Goal: Task Accomplishment & Management: Complete application form

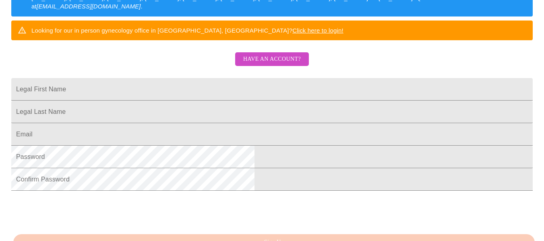
scroll to position [155, 0]
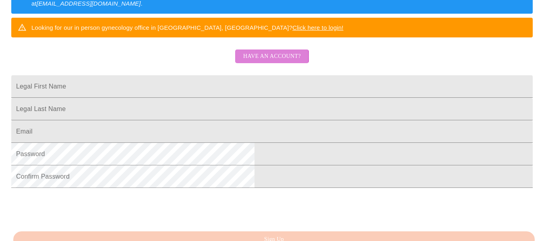
click at [246, 62] on span "Have an account?" at bounding box center [272, 57] width 58 height 10
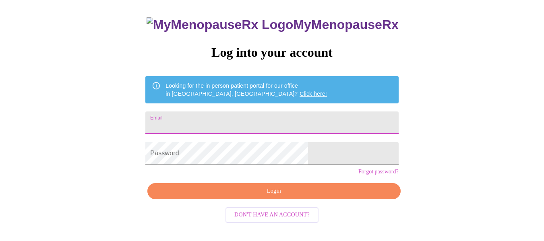
click at [294, 115] on input "Email" at bounding box center [271, 123] width 253 height 23
type input "[EMAIL_ADDRESS][DOMAIN_NAME]"
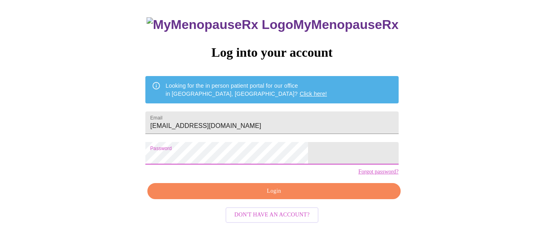
click at [271, 197] on span "Login" at bounding box center [274, 191] width 234 height 10
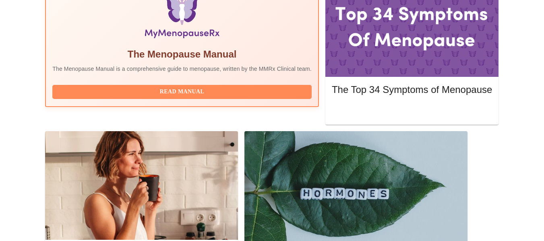
scroll to position [294, 0]
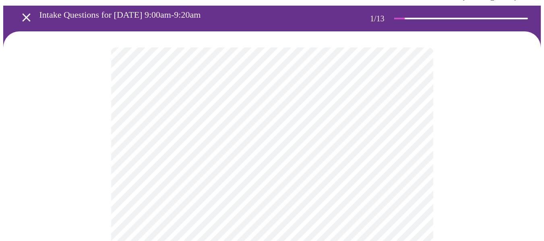
scroll to position [48, 0]
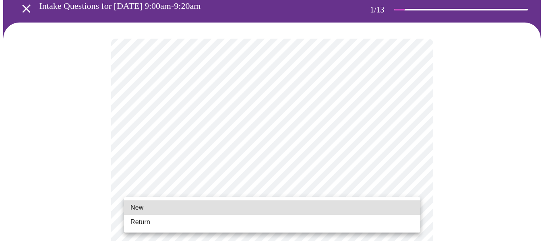
click at [238, 224] on li "Return" at bounding box center [272, 222] width 296 height 14
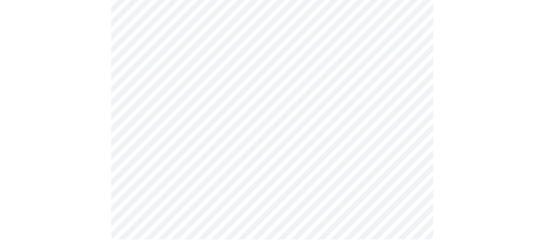
scroll to position [0, 0]
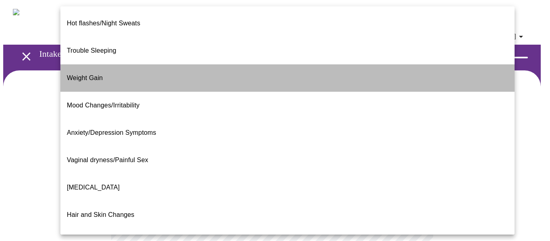
click at [289, 66] on li "Weight Gain" at bounding box center [287, 77] width 454 height 27
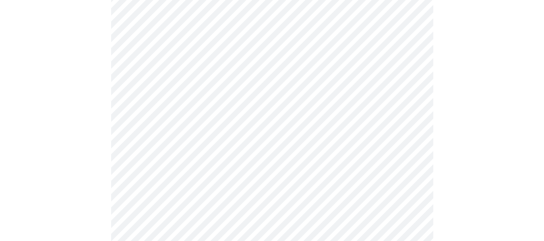
scroll to position [133, 0]
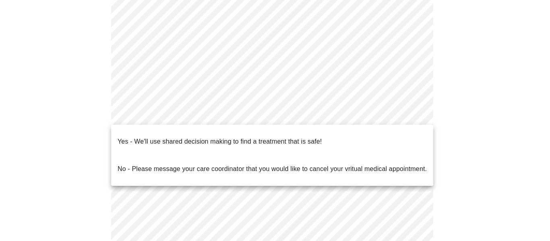
click at [380, 111] on body "MyMenopauseRx Appointments Messaging Labs Uploads Medications Community Refer a…" at bounding box center [275, 115] width 544 height 491
click at [319, 141] on span "Yes - We'll use shared decision making to find a treatment that is safe!" at bounding box center [220, 141] width 204 height 23
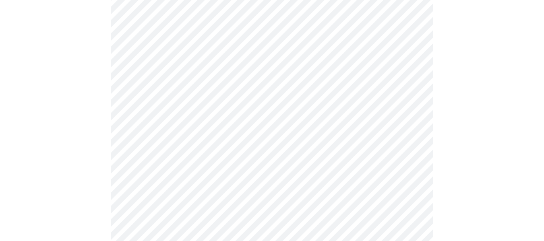
click at [502, 147] on div at bounding box center [272, 146] width 538 height 418
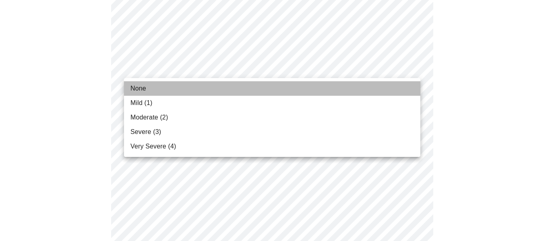
click at [287, 92] on li "None" at bounding box center [272, 88] width 296 height 14
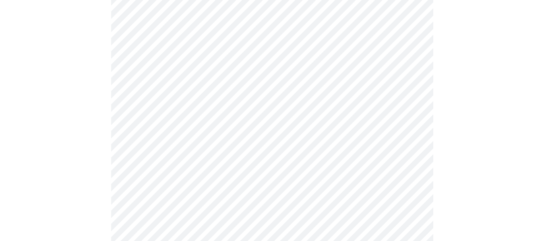
scroll to position [101, 0]
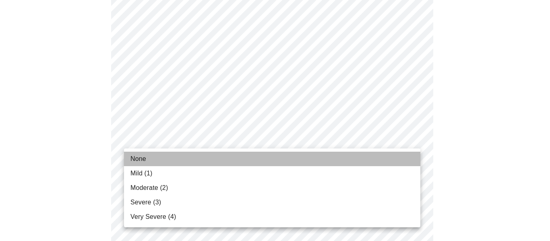
click at [231, 154] on li "None" at bounding box center [272, 159] width 296 height 14
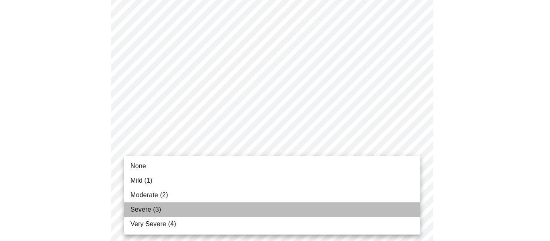
click at [240, 211] on li "Severe (3)" at bounding box center [272, 210] width 296 height 14
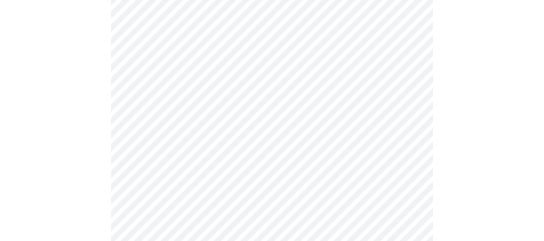
scroll to position [280, 0]
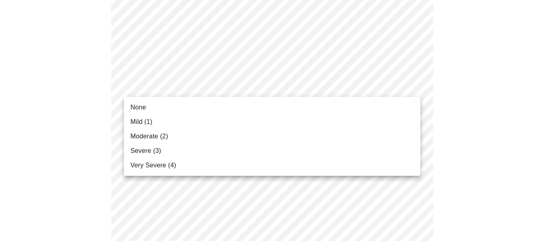
click at [218, 137] on li "Moderate (2)" at bounding box center [272, 136] width 296 height 14
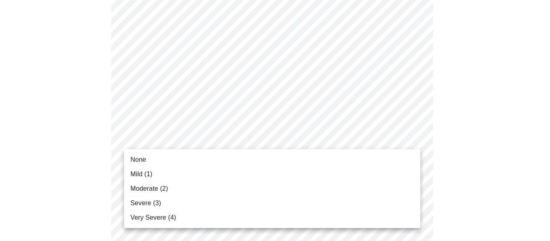
click at [246, 146] on body "MyMenopauseRx Appointments Messaging Labs Uploads Medications Community Refer a…" at bounding box center [275, 241] width 544 height 1037
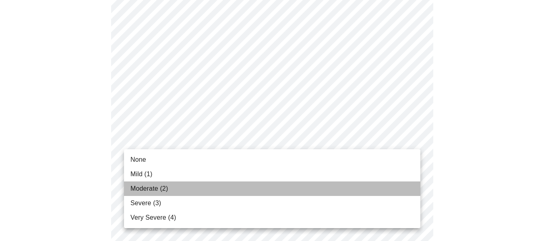
click at [239, 186] on li "Moderate (2)" at bounding box center [272, 189] width 296 height 14
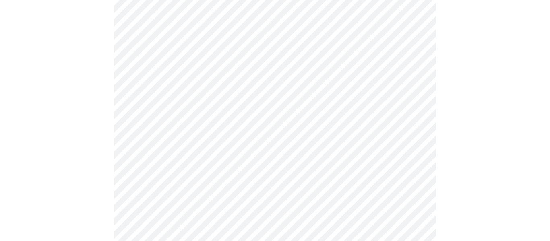
click at [235, 189] on body "MyMenopauseRx Appointments Messaging Labs Uploads Medications Community Refer a…" at bounding box center [275, 236] width 544 height 1026
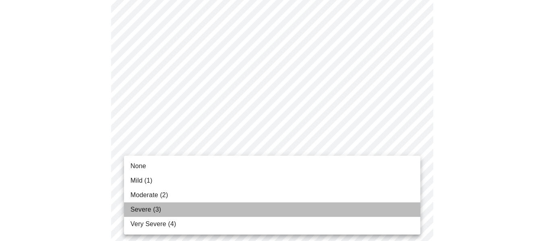
click at [212, 207] on li "Severe (3)" at bounding box center [272, 210] width 296 height 14
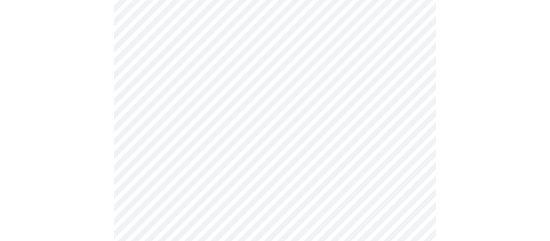
click at [218, 190] on body "MyMenopauseRx Appointments Messaging Labs Uploads Medications Community Refer a…" at bounding box center [275, 230] width 544 height 1015
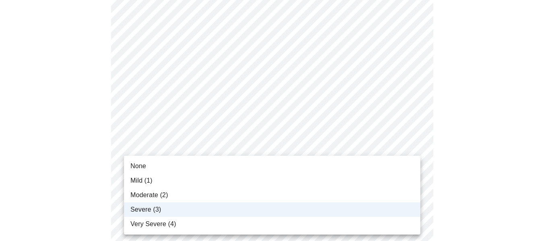
click at [218, 190] on li "Moderate (2)" at bounding box center [272, 195] width 296 height 14
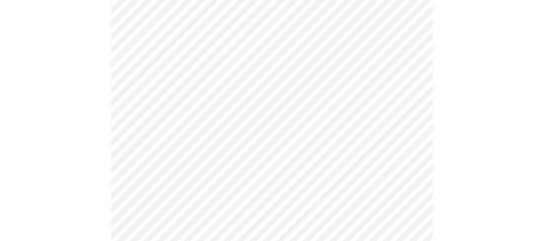
scroll to position [455, 0]
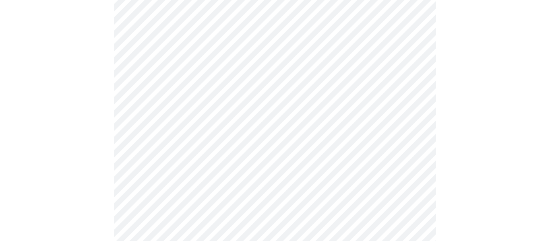
click at [366, 83] on body "MyMenopauseRx Appointments Messaging Labs Uploads Medications Community Refer a…" at bounding box center [275, 56] width 544 height 1015
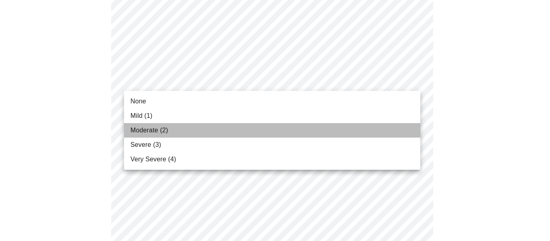
click at [297, 127] on li "Moderate (2)" at bounding box center [272, 130] width 296 height 14
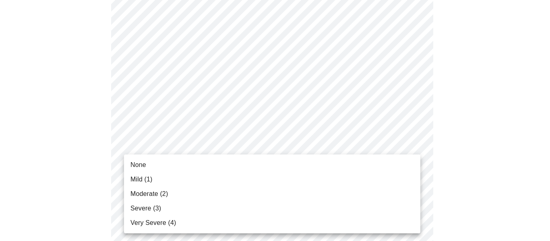
click at [299, 149] on body "MyMenopauseRx Appointments Messaging Labs Uploads Medications Community Refer a…" at bounding box center [275, 51] width 544 height 1004
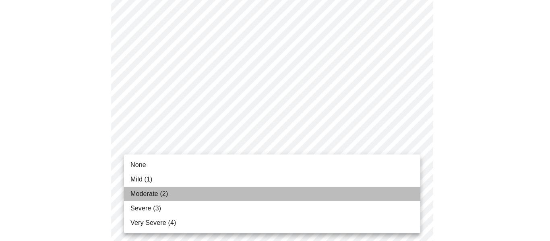
click at [294, 191] on li "Moderate (2)" at bounding box center [272, 194] width 296 height 14
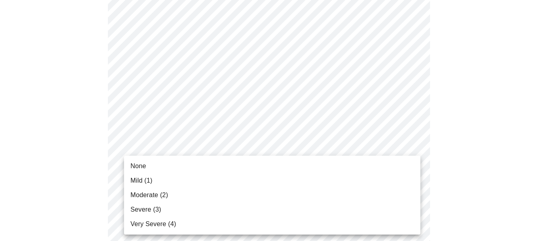
click at [310, 211] on body "MyMenopauseRx Appointments Messaging Labs Uploads Medications Community Refer a…" at bounding box center [272, 45] width 538 height 992
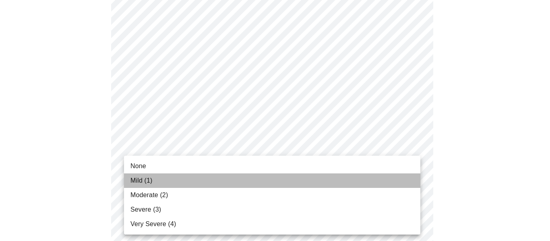
click at [295, 184] on li "Mild (1)" at bounding box center [272, 181] width 296 height 14
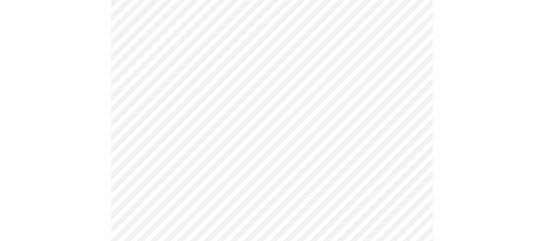
scroll to position [594, 0]
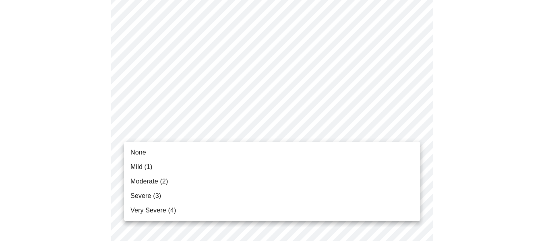
click at [296, 165] on li "Mild (1)" at bounding box center [272, 167] width 296 height 14
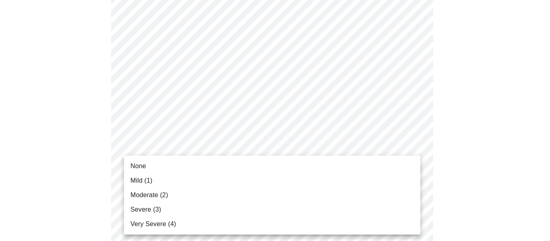
click at [260, 197] on li "Moderate (2)" at bounding box center [272, 195] width 296 height 14
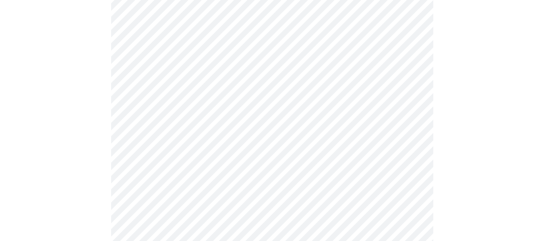
scroll to position [351, 0]
click at [144, 141] on body "MyMenopauseRx Appointments Messaging Labs Uploads Medications Community Refer a…" at bounding box center [272, 55] width 538 height 806
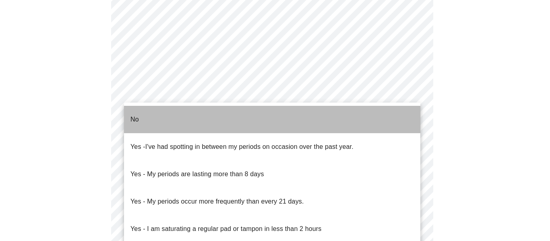
click at [178, 115] on li "No" at bounding box center [272, 119] width 296 height 27
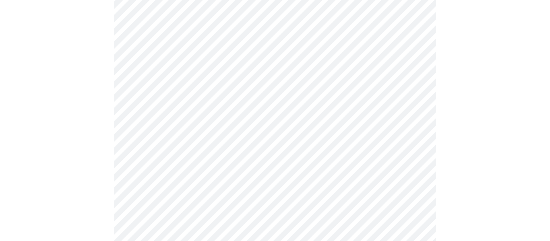
click at [184, 191] on body "MyMenopauseRx Appointments Messaging Labs Uploads Medications Community Refer a…" at bounding box center [275, 52] width 544 height 801
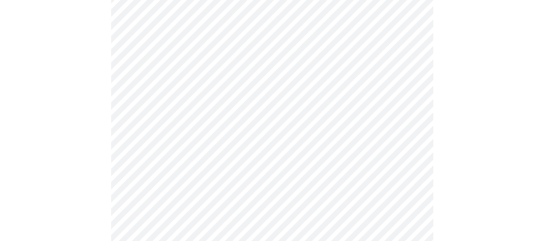
scroll to position [531, 0]
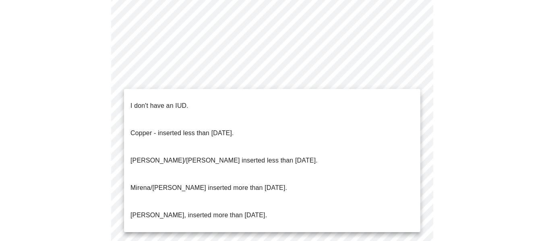
click at [329, 95] on li "I don't have an IUD." at bounding box center [272, 105] width 296 height 27
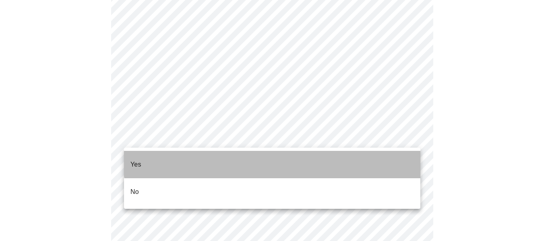
click at [278, 154] on li "Yes" at bounding box center [272, 164] width 296 height 27
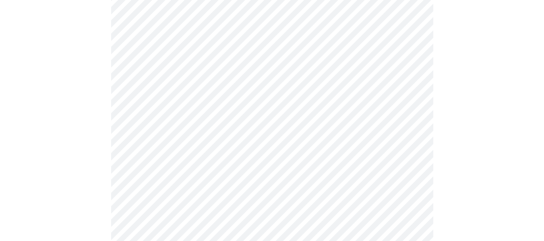
scroll to position [161, 0]
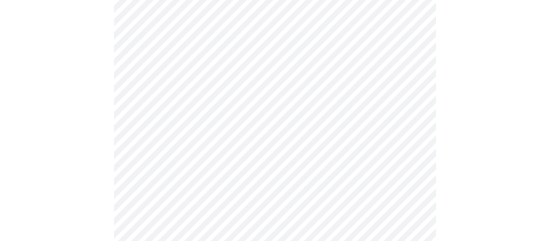
click at [393, 117] on body "MyMenopauseRx Appointments Messaging Labs Uploads Medications Community Refer a…" at bounding box center [275, 146] width 544 height 607
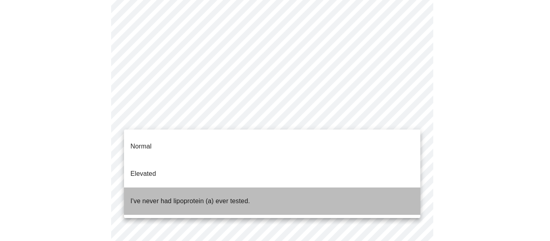
click at [351, 188] on li "I've never had lipoprotein (a) ever tested." at bounding box center [272, 201] width 296 height 27
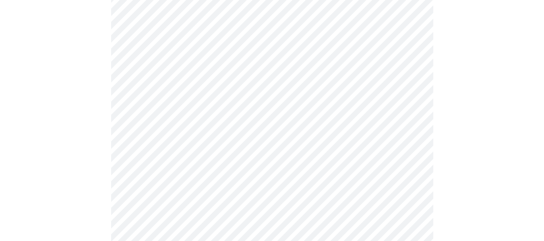
scroll to position [2178, 0]
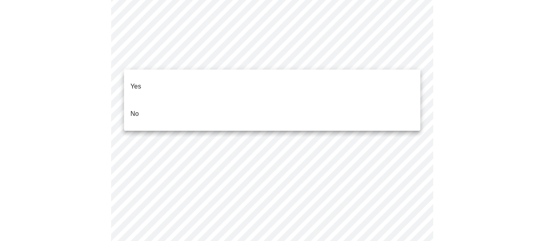
click at [260, 106] on li "No" at bounding box center [272, 113] width 296 height 27
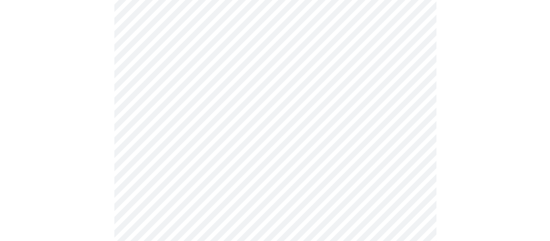
scroll to position [0, 0]
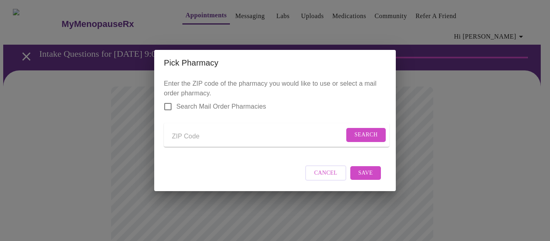
click at [184, 132] on input "Send a message to your care team" at bounding box center [258, 136] width 172 height 13
type input "62526"
click at [369, 139] on button "Search" at bounding box center [365, 135] width 39 height 14
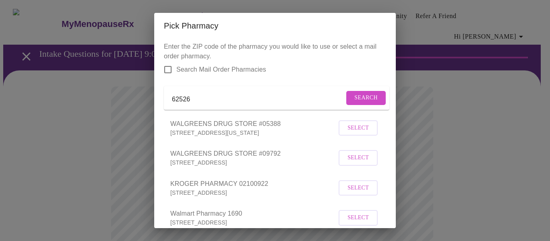
click at [352, 163] on span "Select" at bounding box center [358, 158] width 21 height 10
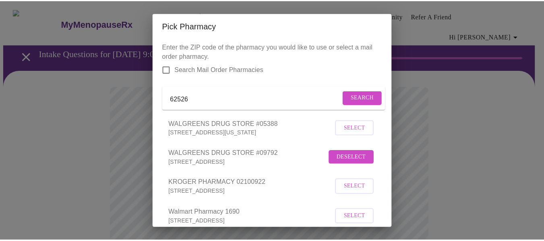
scroll to position [206, 0]
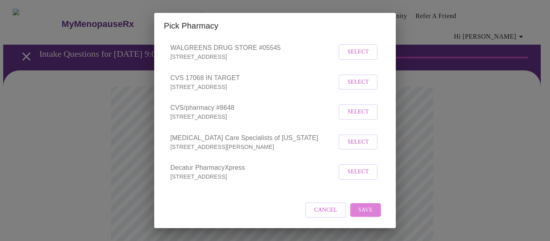
click at [358, 208] on span "Save" at bounding box center [365, 210] width 14 height 10
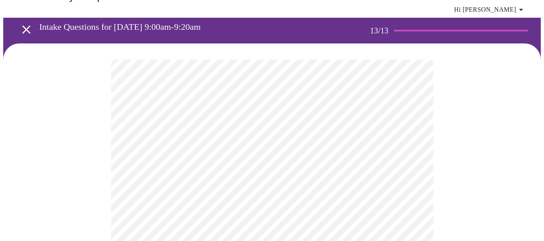
scroll to position [19, 0]
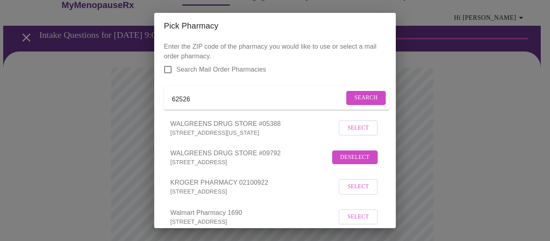
click at [71, 140] on div "Pick Pharmacy Enter the ZIP code of the pharmacy you would like to use or selec…" at bounding box center [275, 120] width 550 height 241
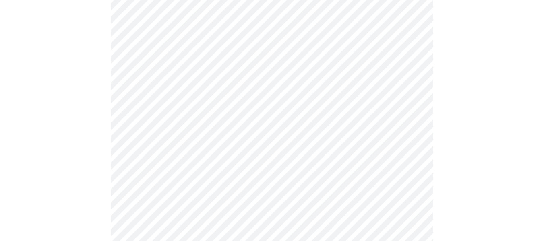
scroll to position [646, 0]
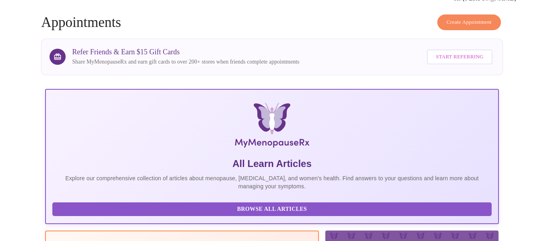
scroll to position [646, 0]
